Goal: Transaction & Acquisition: Purchase product/service

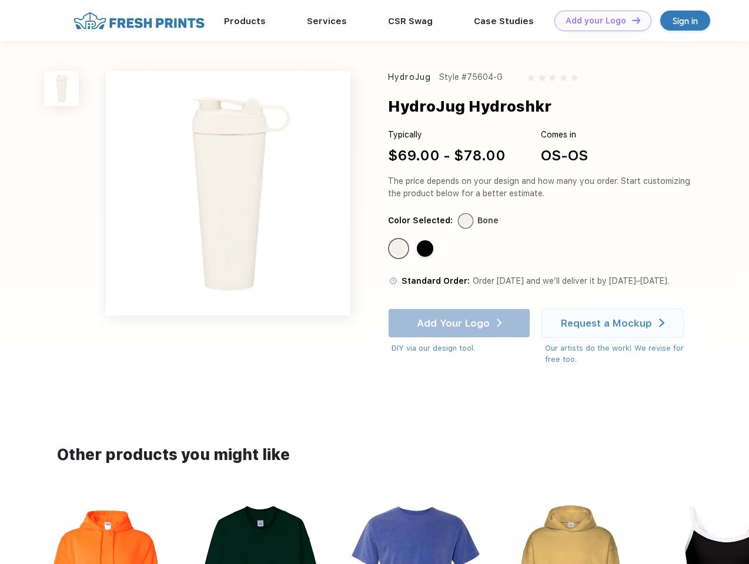
click at [599, 21] on link "Add your Logo Design Tool" at bounding box center [602, 21] width 97 height 21
click at [0, 0] on div "Design Tool" at bounding box center [0, 0] width 0 height 0
click at [631, 20] on link "Add your Logo Design Tool" at bounding box center [602, 21] width 97 height 21
click at [62, 88] on img at bounding box center [61, 88] width 35 height 35
click at [400, 249] on div "Standard Color" at bounding box center [398, 248] width 16 height 16
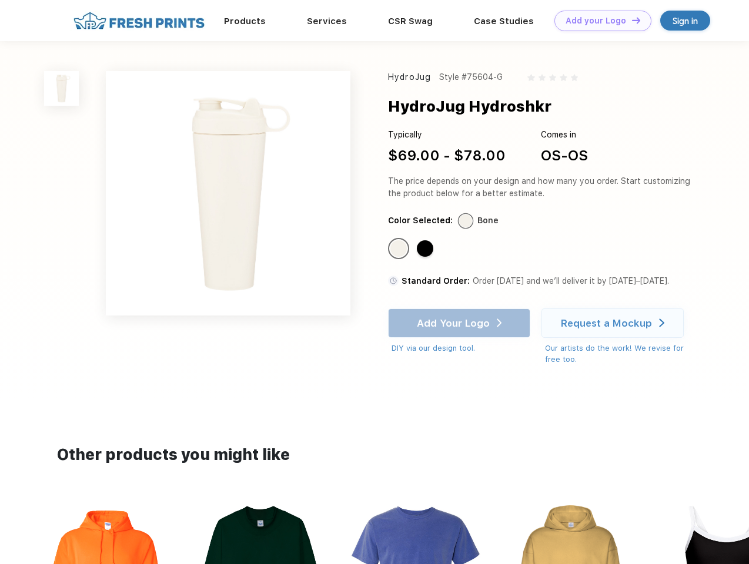
click at [426, 249] on div "Standard Color" at bounding box center [425, 248] width 16 height 16
click at [460, 323] on div "Add Your Logo DIY via our design tool. Ah shoot! This product isn't up in our d…" at bounding box center [459, 332] width 142 height 46
click at [614, 323] on div "Request a Mockup" at bounding box center [606, 324] width 91 height 12
